Goal: Information Seeking & Learning: Learn about a topic

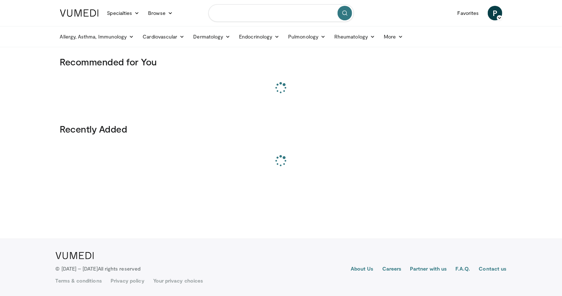
click at [271, 15] on input "Search topics, interventions" at bounding box center [280, 12] width 145 height 17
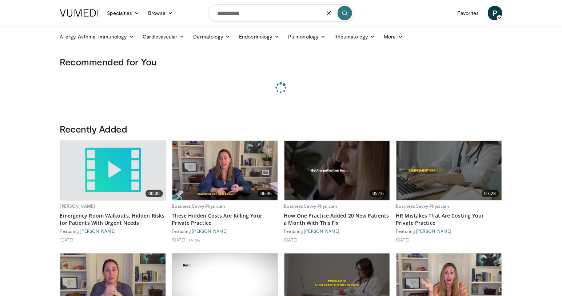
type input "**********"
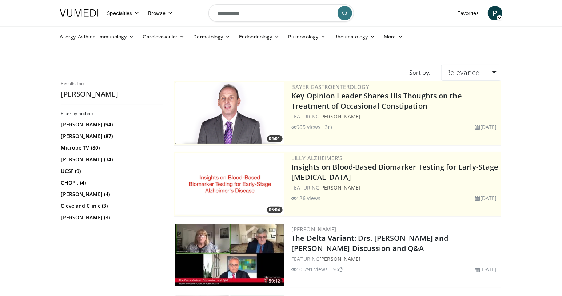
click at [327, 258] on link "[PERSON_NAME]" at bounding box center [339, 259] width 41 height 7
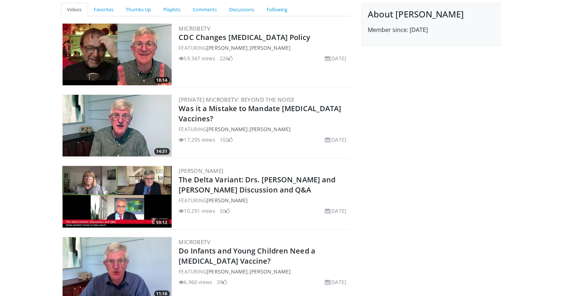
scroll to position [79, 0]
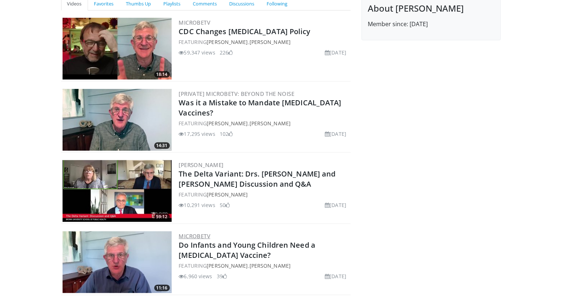
click at [196, 236] on link "MicrobeTV" at bounding box center [195, 236] width 32 height 7
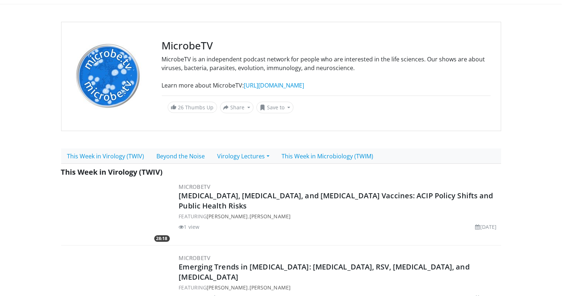
scroll to position [44, 0]
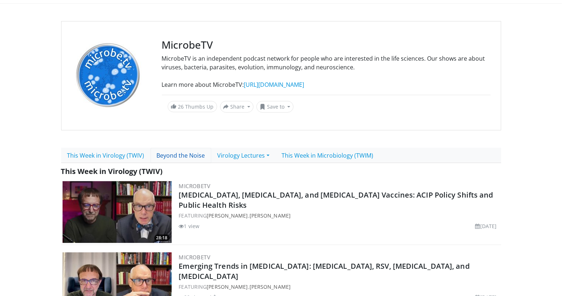
click at [175, 157] on link "Beyond the Noise" at bounding box center [181, 155] width 61 height 15
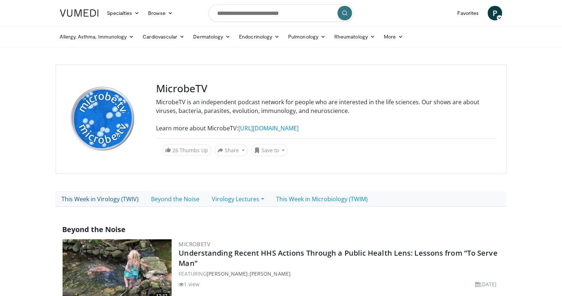
click at [85, 201] on link "This Week in Virology (TWIV)" at bounding box center [100, 199] width 89 height 15
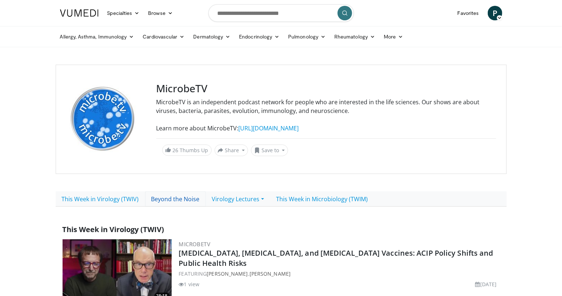
click at [177, 195] on link "Beyond the Noise" at bounding box center [175, 199] width 61 height 15
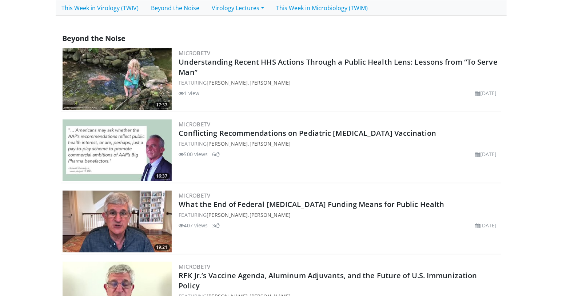
scroll to position [193, 0]
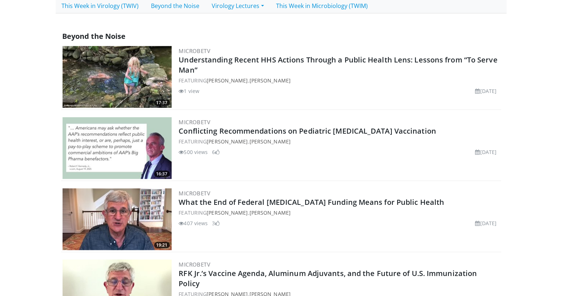
click at [407, 129] on h2 "Conflicting Recommendations on Pediatric COVID Vaccination" at bounding box center [339, 131] width 321 height 10
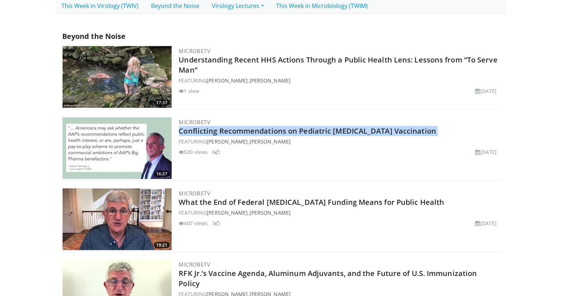
click at [407, 129] on h2 "Conflicting Recommendations on Pediatric COVID Vaccination" at bounding box center [339, 131] width 321 height 10
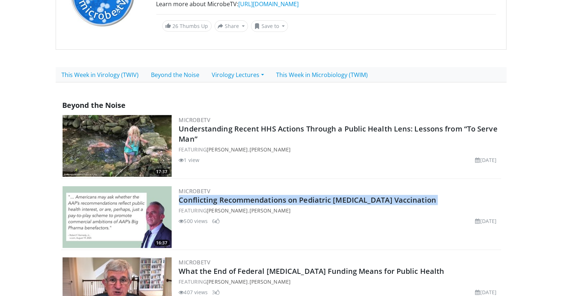
scroll to position [0, 0]
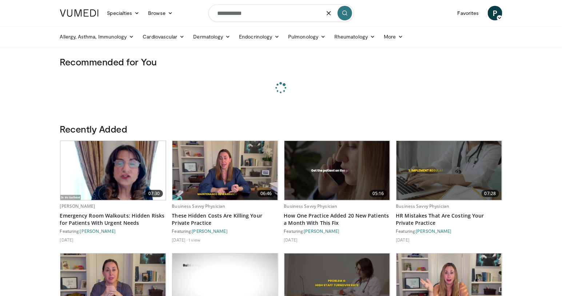
type input "**********"
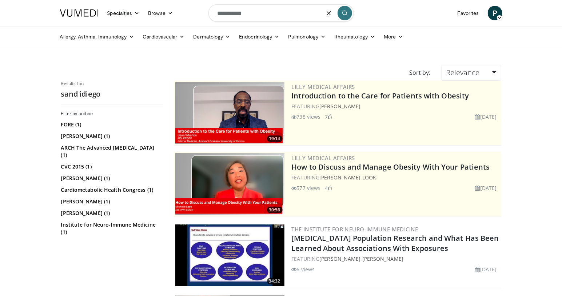
click at [235, 13] on input "**********" at bounding box center [280, 12] width 145 height 17
type input "*********"
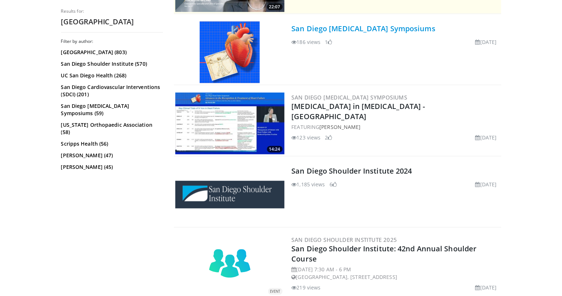
scroll to position [176, 0]
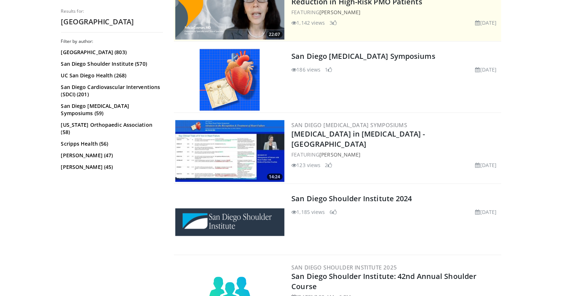
drag, startPoint x: 354, startPoint y: 110, endPoint x: 410, endPoint y: 18, distance: 107.3
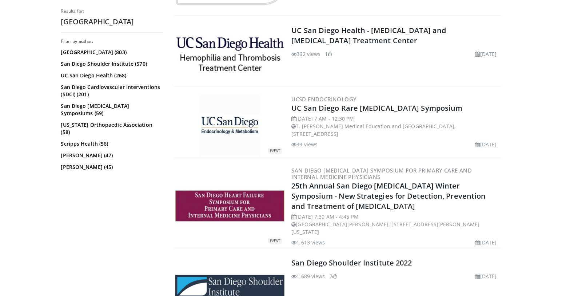
scroll to position [1182, 0]
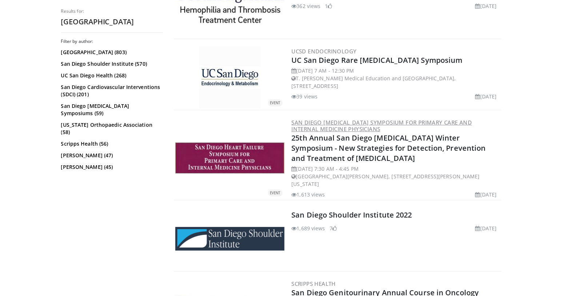
click at [346, 119] on link "San Diego Heart Failure Symposium for Primary Care and Internal Medicine Physic…" at bounding box center [382, 126] width 180 height 14
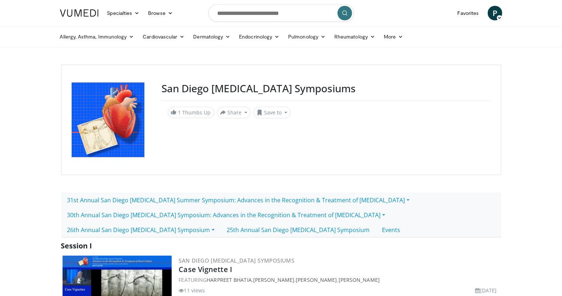
click at [254, 91] on h3 "San Diego [MEDICAL_DATA] Symposiums" at bounding box center [326, 89] width 329 height 12
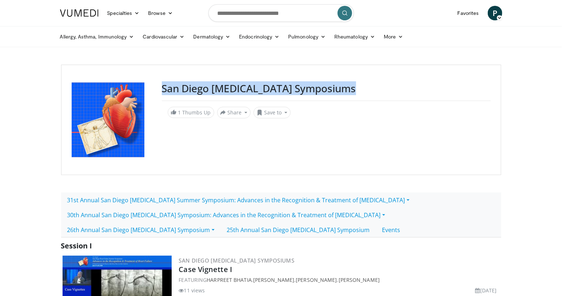
click at [254, 91] on h3 "San Diego [MEDICAL_DATA] Symposiums" at bounding box center [326, 89] width 329 height 12
copy h3 "San Diego [MEDICAL_DATA] Symposiums"
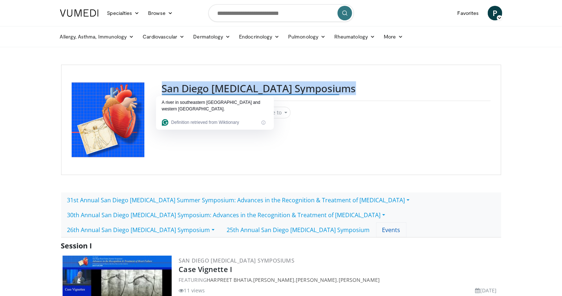
click at [376, 235] on link "Events" at bounding box center [391, 230] width 31 height 15
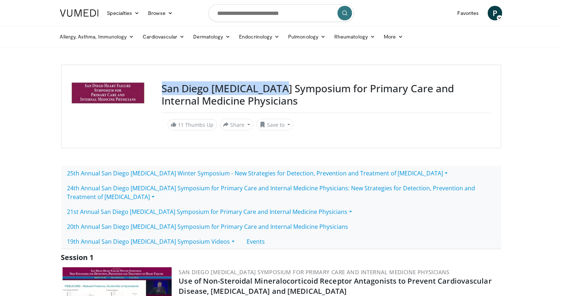
drag, startPoint x: 272, startPoint y: 89, endPoint x: 160, endPoint y: 89, distance: 111.7
click at [160, 89] on div "San Diego Heart Failure Symposium for Primary Care and Internal Medicine Physic…" at bounding box center [281, 107] width 440 height 84
copy div "San Diego Heart Failure"
click at [216, 89] on h3 "San Diego Heart Failure Symposium for Primary Care and Internal Medicine Physic…" at bounding box center [326, 95] width 329 height 24
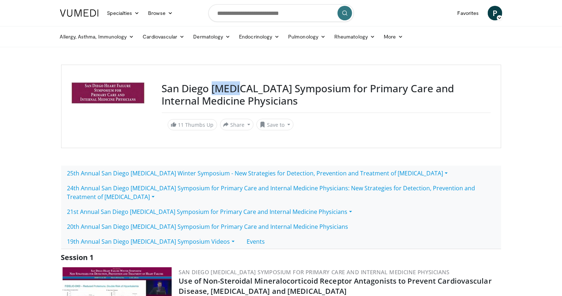
click at [216, 89] on h3 "San Diego Heart Failure Symposium for Primary Care and Internal Medicine Physic…" at bounding box center [326, 95] width 329 height 24
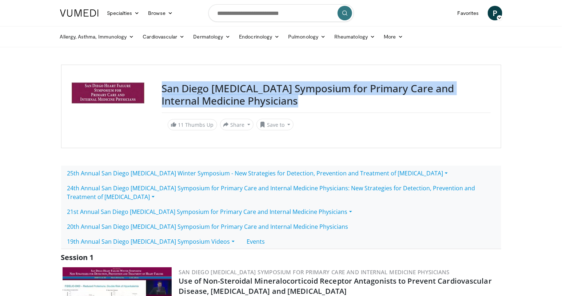
click at [216, 89] on h3 "San Diego [MEDICAL_DATA] Symposium for Primary Care and Internal Medicine Physi…" at bounding box center [326, 95] width 329 height 24
copy h3 "San Diego [MEDICAL_DATA] Symposium for Primary Care and Internal Medicine Physi…"
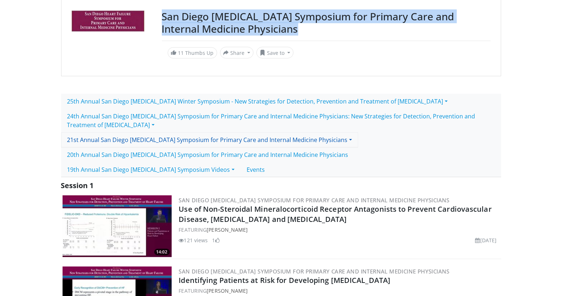
scroll to position [85, 0]
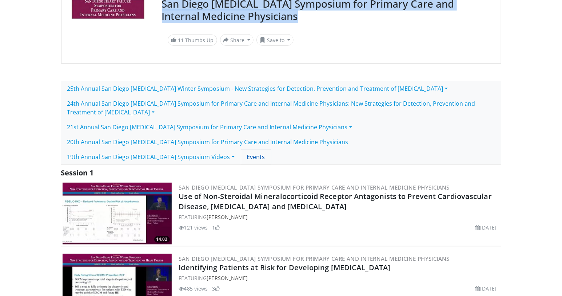
click at [246, 155] on link "Events" at bounding box center [256, 156] width 31 height 15
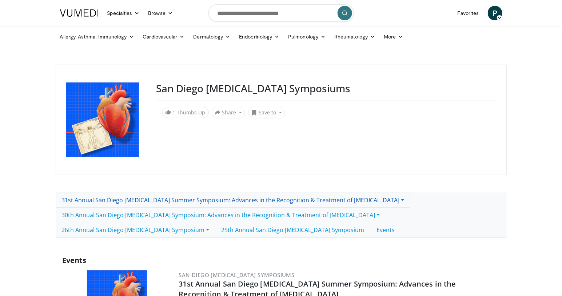
click at [230, 205] on link "31st Annual San Diego [MEDICAL_DATA] Summer Symposium: Advances in the Recognit…" at bounding box center [233, 200] width 355 height 15
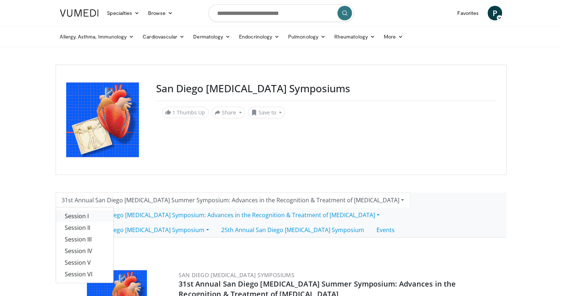
click at [92, 216] on link "Session I" at bounding box center [84, 217] width 57 height 12
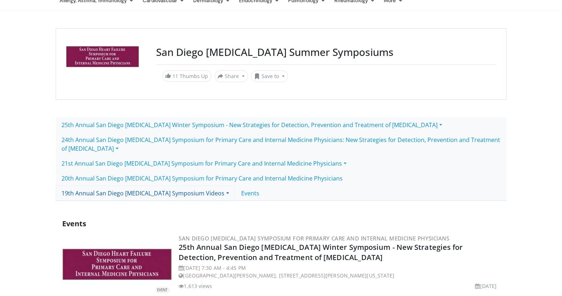
scroll to position [34, 0]
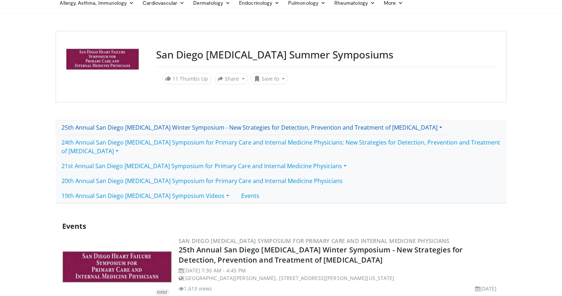
click at [218, 132] on link "25th Annual San Diego Heart Failure Winter Symposium - New Strategies for Detec…" at bounding box center [252, 127] width 393 height 15
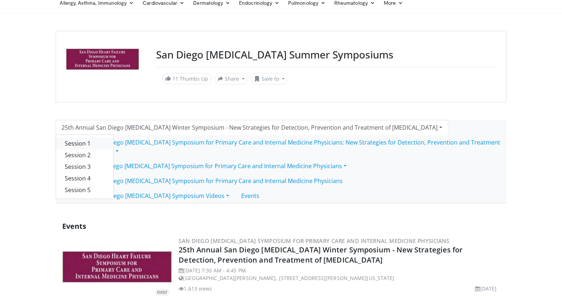
click at [67, 142] on link "Session 1" at bounding box center [84, 144] width 57 height 12
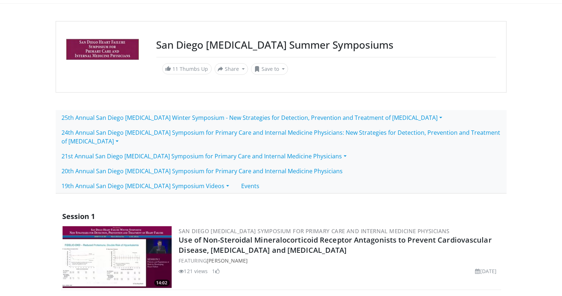
scroll to position [44, 0]
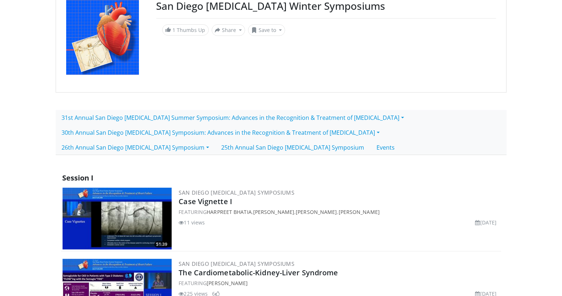
scroll to position [84, 0]
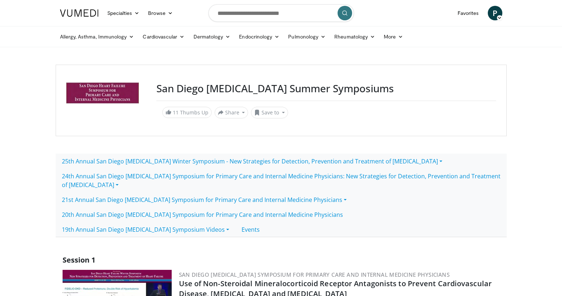
scroll to position [18, 0]
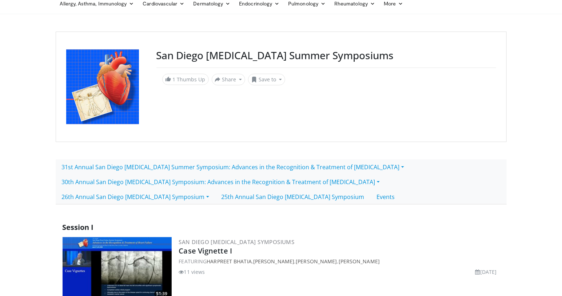
scroll to position [29, 0]
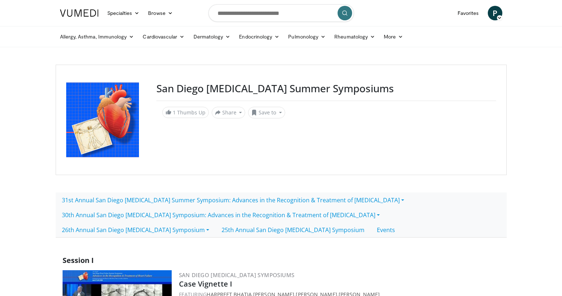
scroll to position [29, 0]
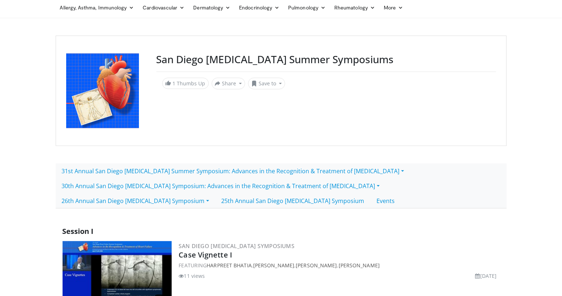
click at [309, 56] on h3 "San Diego Heart Failure Summer Symposiums" at bounding box center [326, 59] width 340 height 12
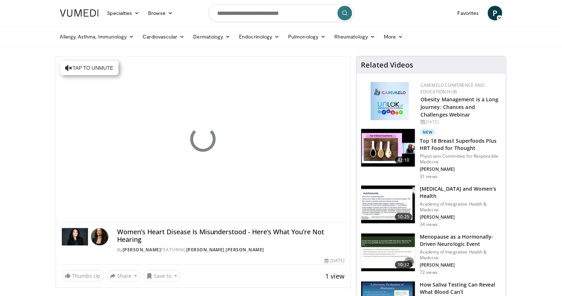
click at [144, 246] on div "Women’s Heart Disease Is Misunderstood - Here’s What You’re Not Hearing By Dr. …" at bounding box center [230, 240] width 227 height 25
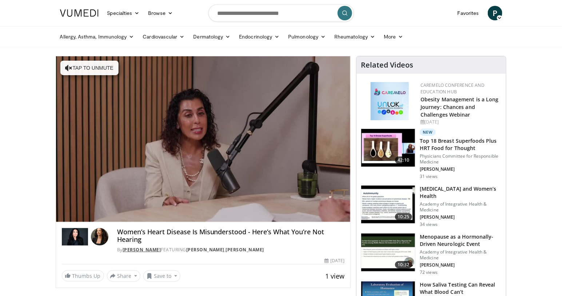
click at [146, 249] on link "Dr. Gabrielle Lyon" at bounding box center [142, 250] width 39 height 6
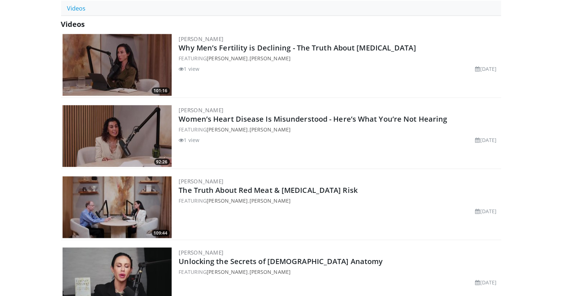
scroll to position [325, 0]
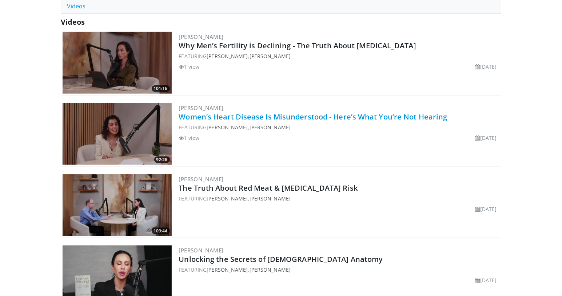
click at [349, 116] on link "Women’s Heart Disease Is Misunderstood - Here’s What You’re Not Hearing" at bounding box center [313, 117] width 268 height 10
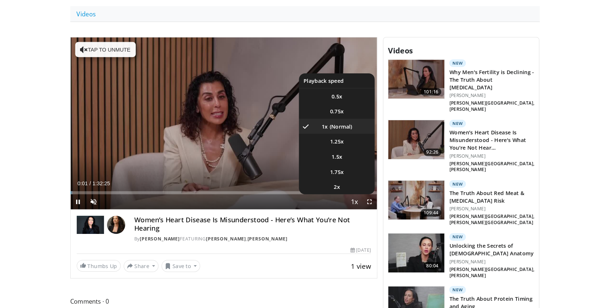
scroll to position [309, 0]
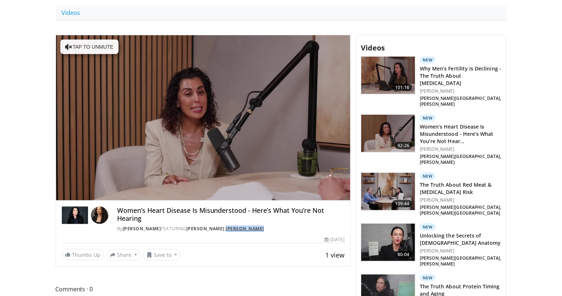
drag, startPoint x: 285, startPoint y: 220, endPoint x: 241, endPoint y: 220, distance: 44.0
click at [241, 226] on div "By [PERSON_NAME] FEATURING [PERSON_NAME] , [PERSON_NAME]" at bounding box center [230, 229] width 227 height 7
click at [287, 216] on div "Women’s Heart Disease Is Misunderstood - Here’s What You’re Not Hearing By [PER…" at bounding box center [230, 219] width 227 height 25
drag, startPoint x: 284, startPoint y: 220, endPoint x: 264, endPoint y: 220, distance: 20.4
click at [264, 226] on div "By [PERSON_NAME] FEATURING [PERSON_NAME] , [PERSON_NAME]" at bounding box center [230, 229] width 227 height 7
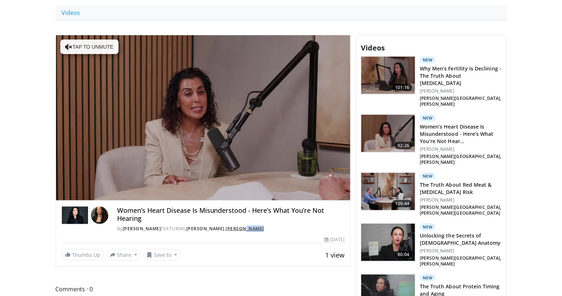
copy link "Gulati"
